Goal: Transaction & Acquisition: Purchase product/service

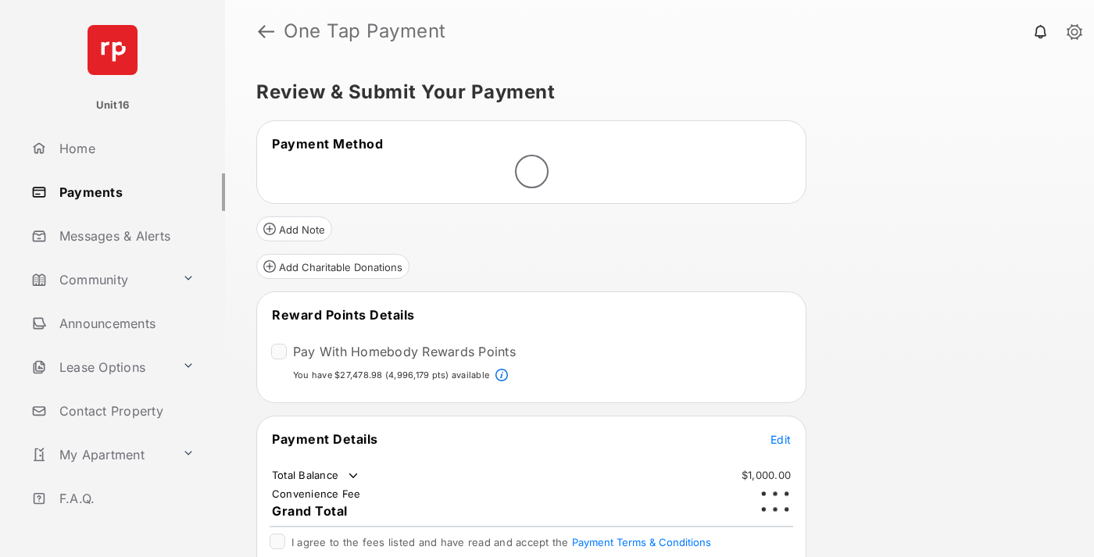
click at [781, 433] on span "Edit" at bounding box center [780, 439] width 20 height 13
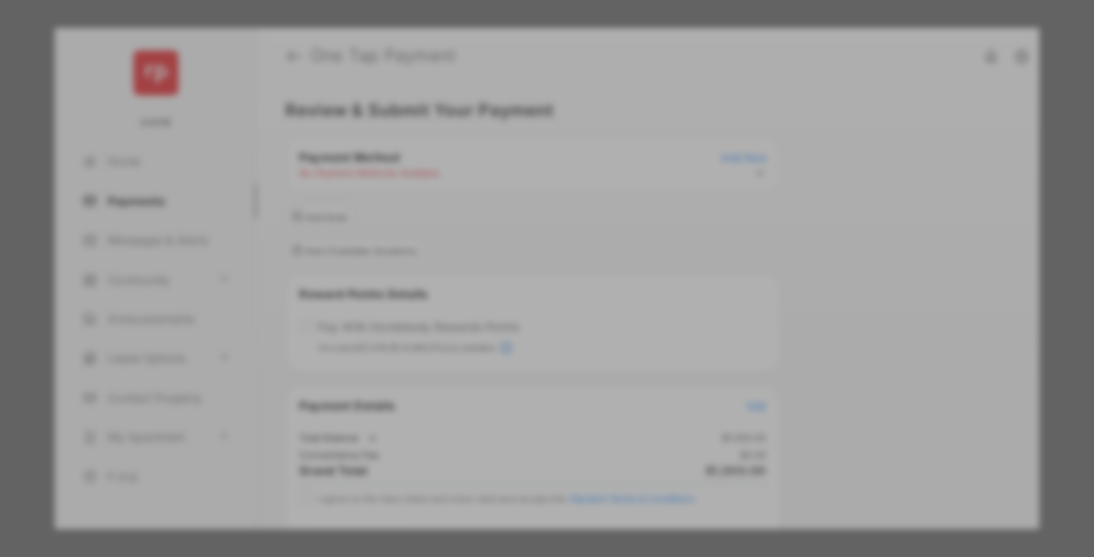
click at [518, 305] on div "Other Amount" at bounding box center [517, 314] width 253 height 27
type input "****"
click at [494, 414] on button "Save" at bounding box center [494, 413] width 78 height 38
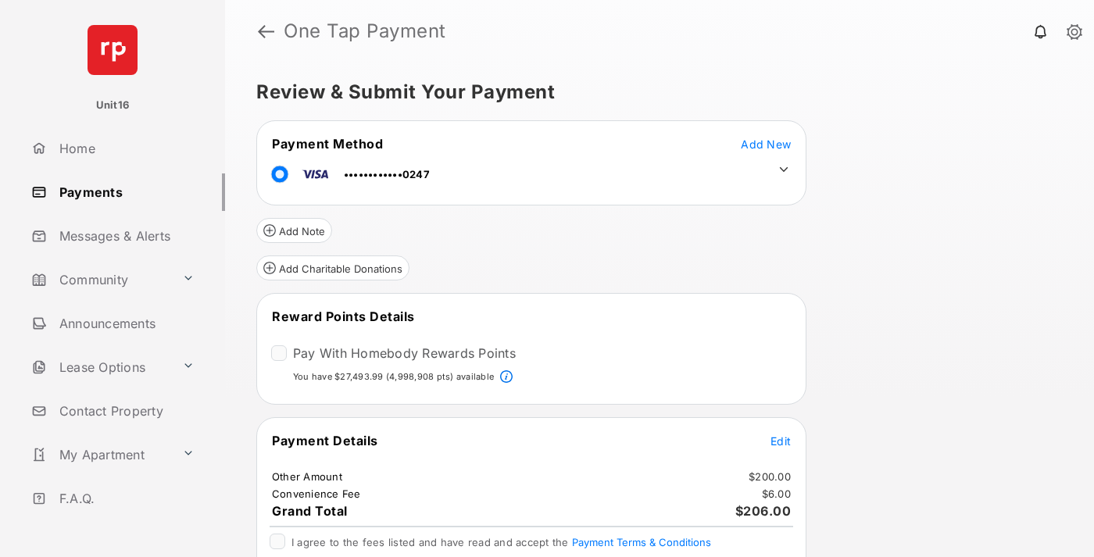
click at [784, 170] on icon at bounding box center [784, 170] width 14 height 14
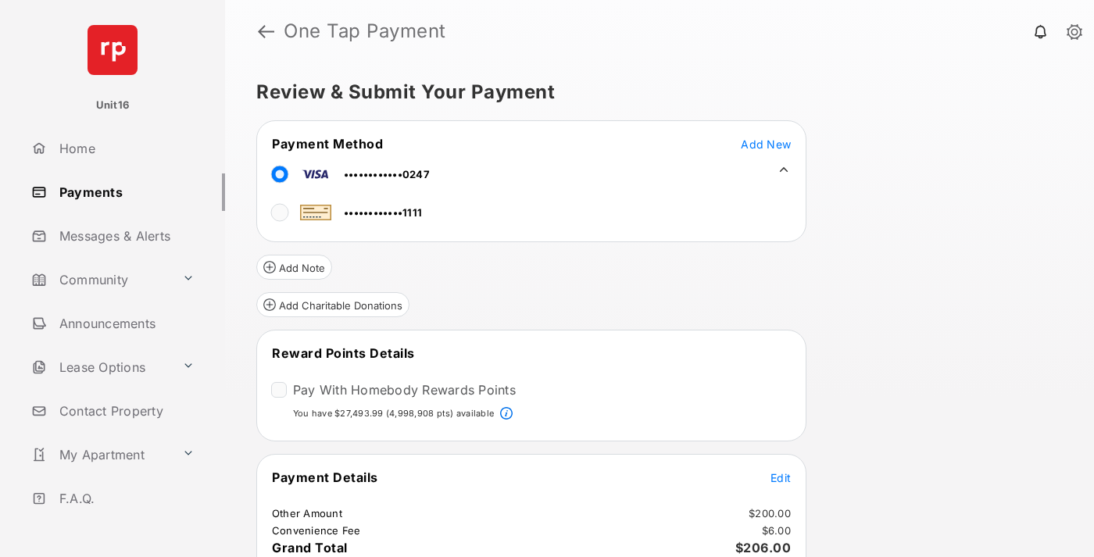
click at [781, 477] on span "Edit" at bounding box center [780, 477] width 20 height 13
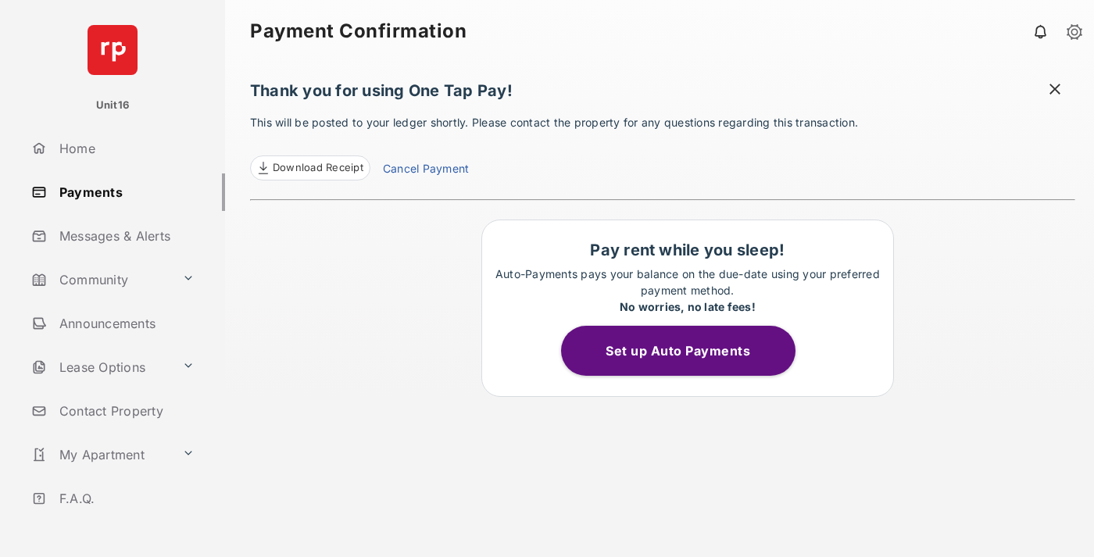
click at [425, 170] on link "Cancel Payment" at bounding box center [426, 170] width 86 height 20
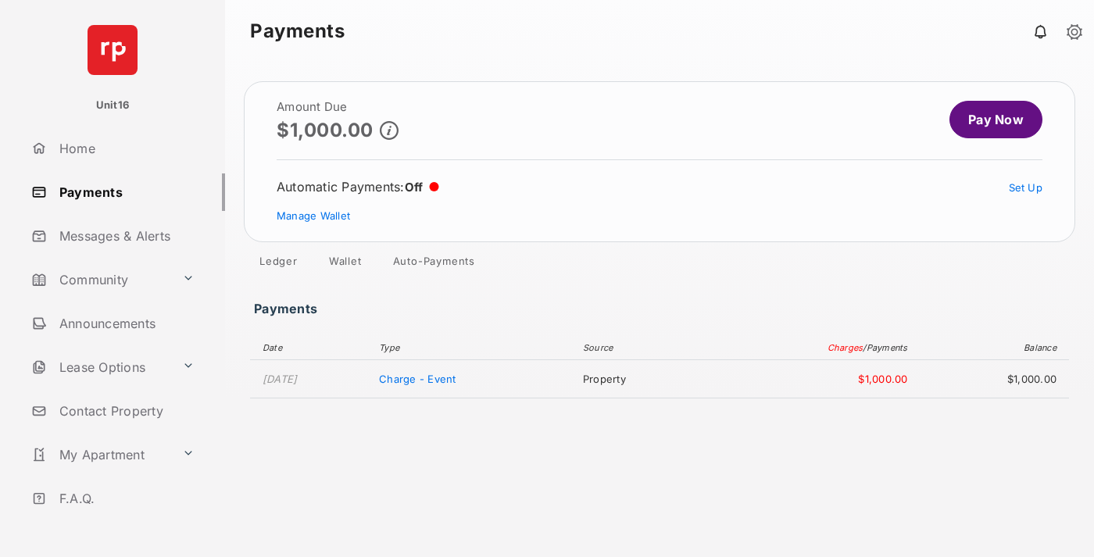
click at [313, 216] on link "Manage Wallet" at bounding box center [313, 215] width 73 height 13
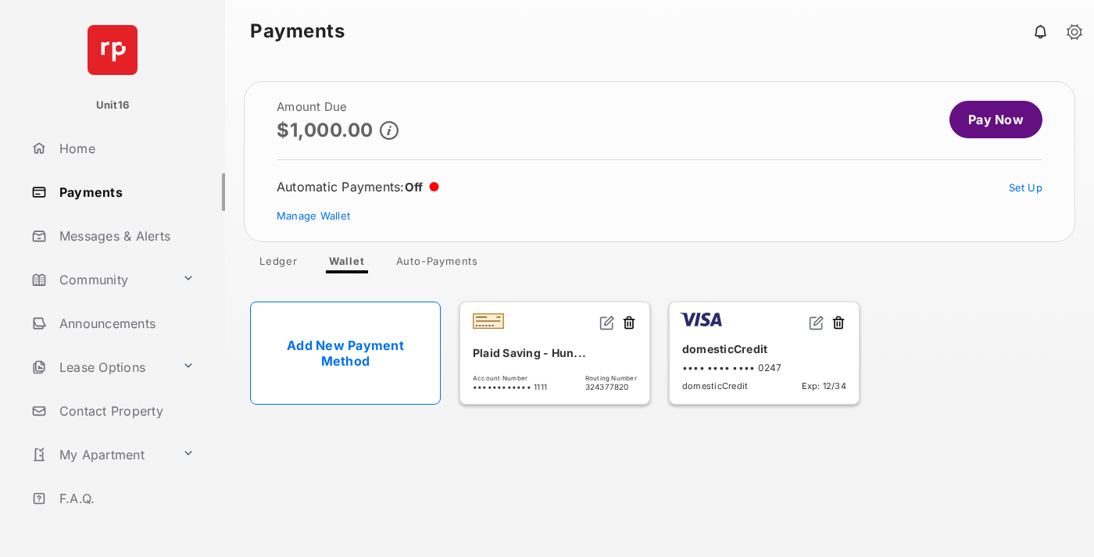
click at [838, 324] on button at bounding box center [839, 324] width 16 height 18
